Goal: Navigation & Orientation: Find specific page/section

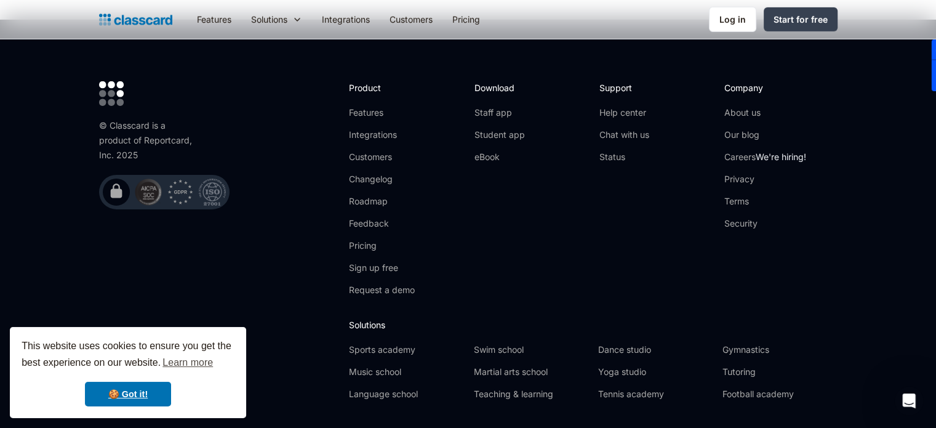
scroll to position [4094, 0]
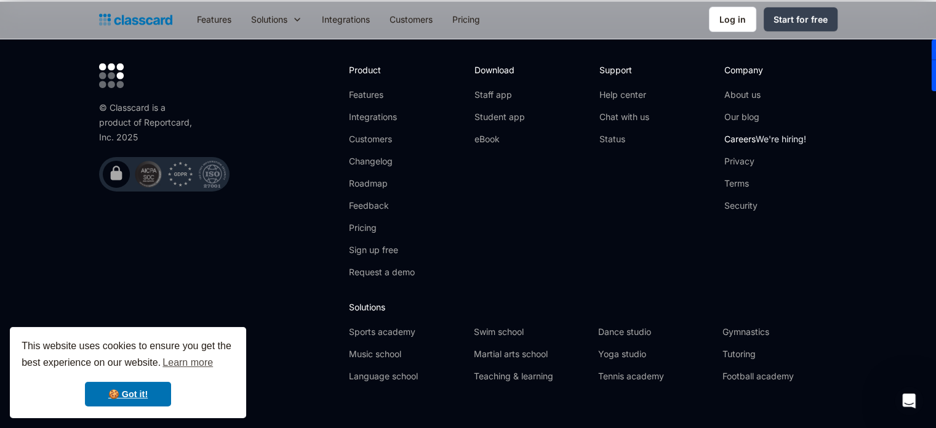
click at [746, 133] on link "Careers We're hiring!" at bounding box center [765, 139] width 82 height 12
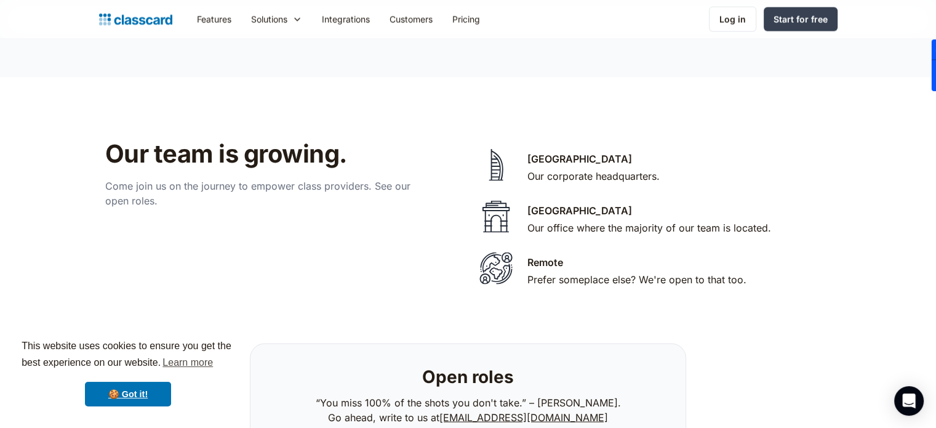
scroll to position [2594, 0]
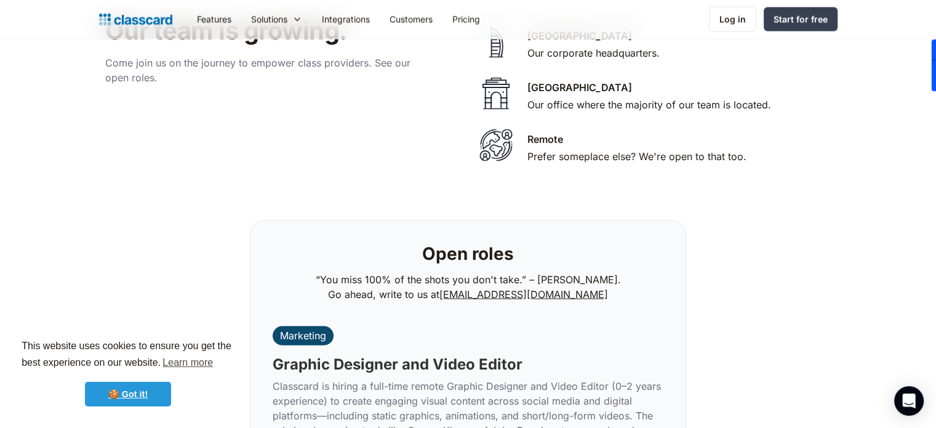
click at [116, 390] on link "🍪 Got it!" at bounding box center [128, 394] width 86 height 25
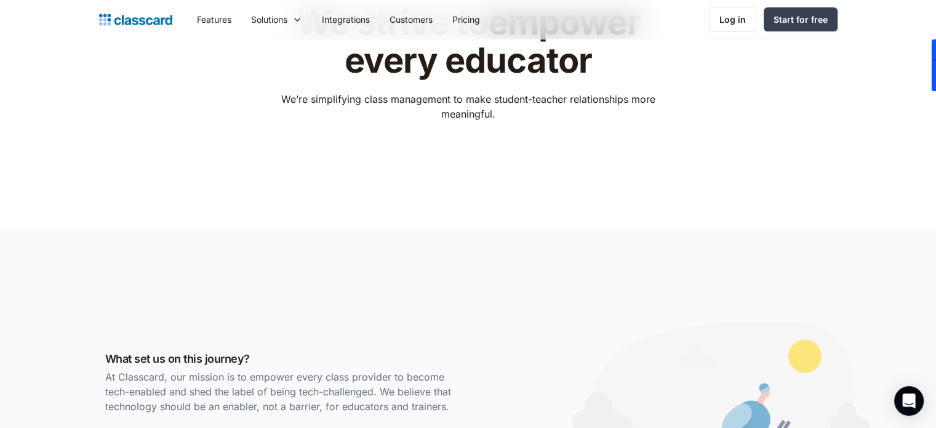
scroll to position [0, 0]
